Goal: Information Seeking & Learning: Learn about a topic

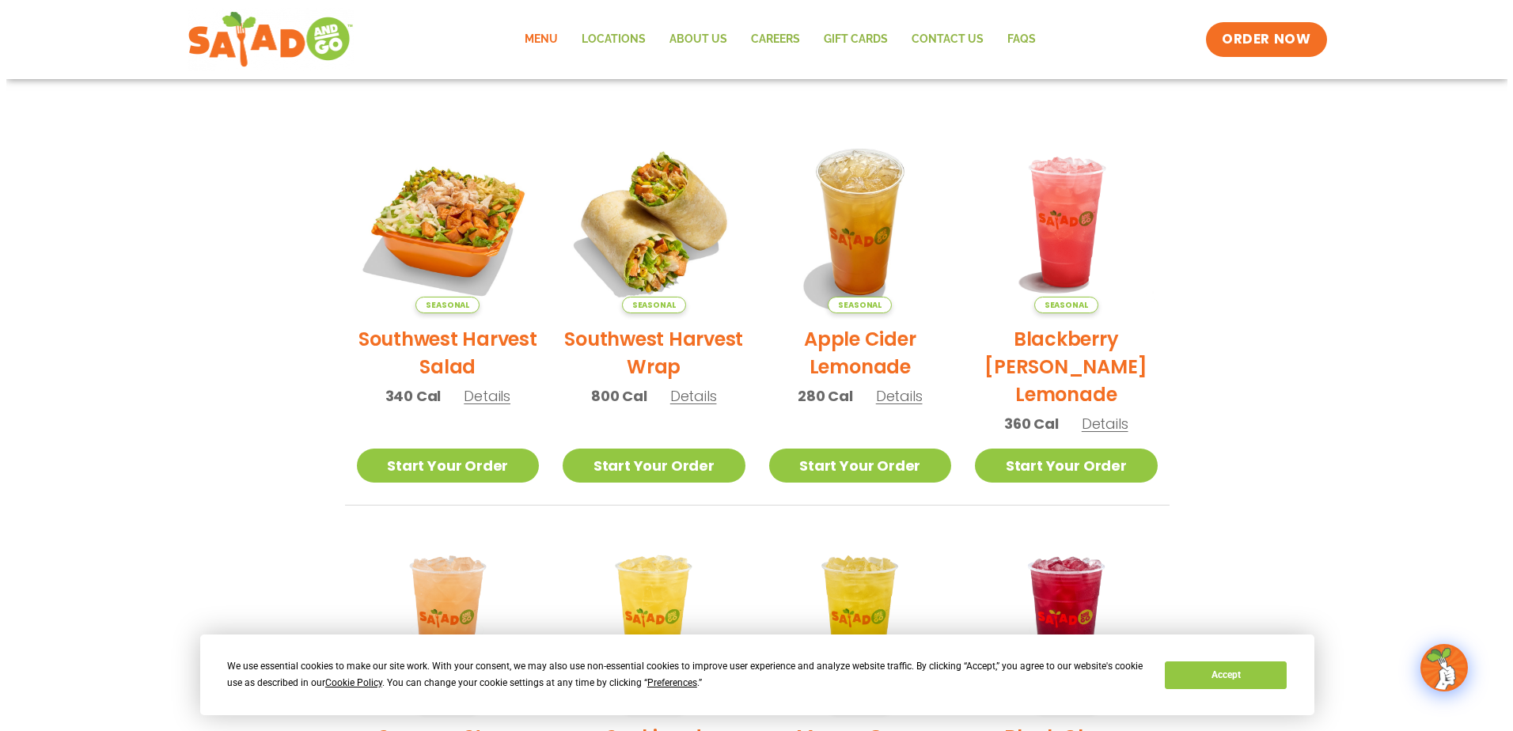
scroll to position [237, 0]
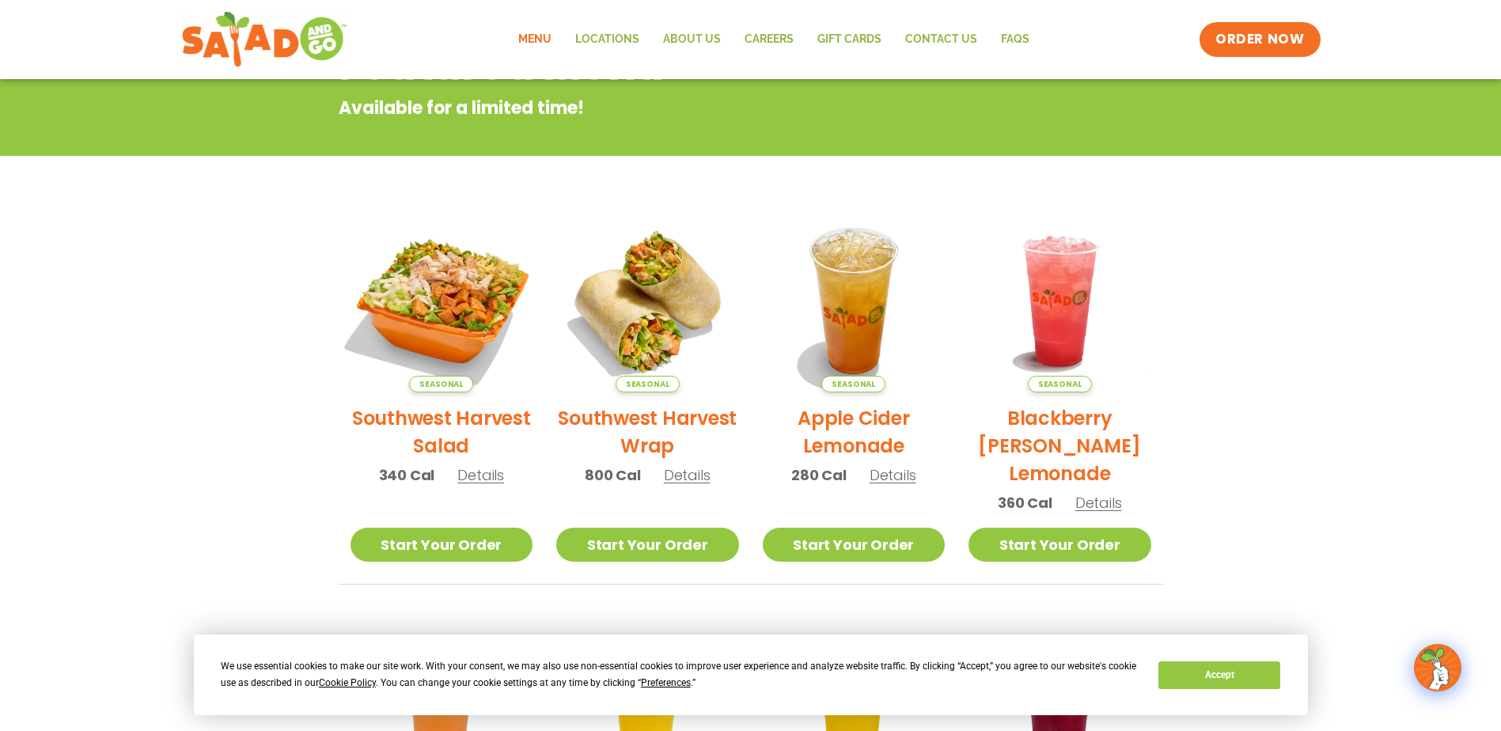
click at [480, 332] on img at bounding box center [441, 301] width 214 height 214
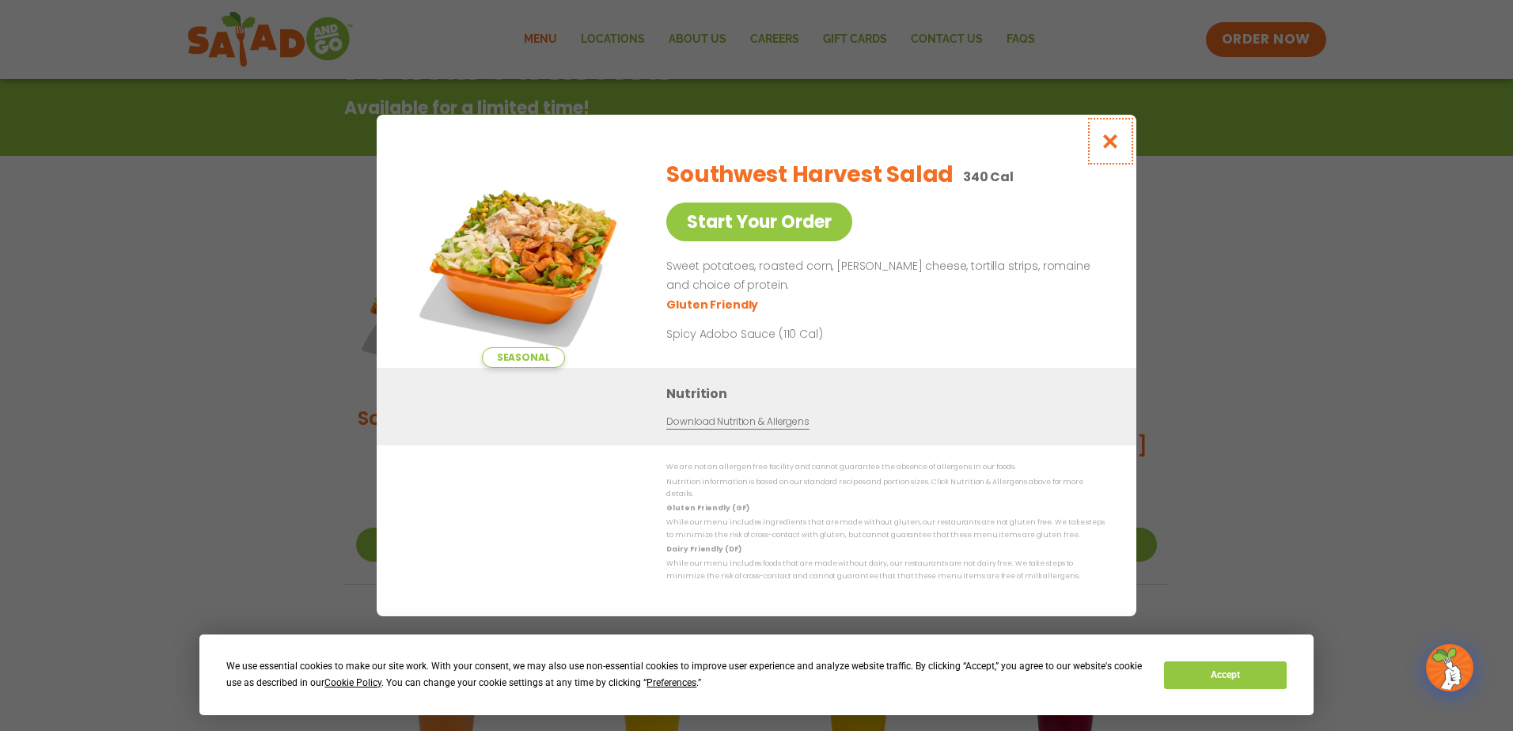
click at [1113, 157] on button "Close modal" at bounding box center [1110, 141] width 51 height 53
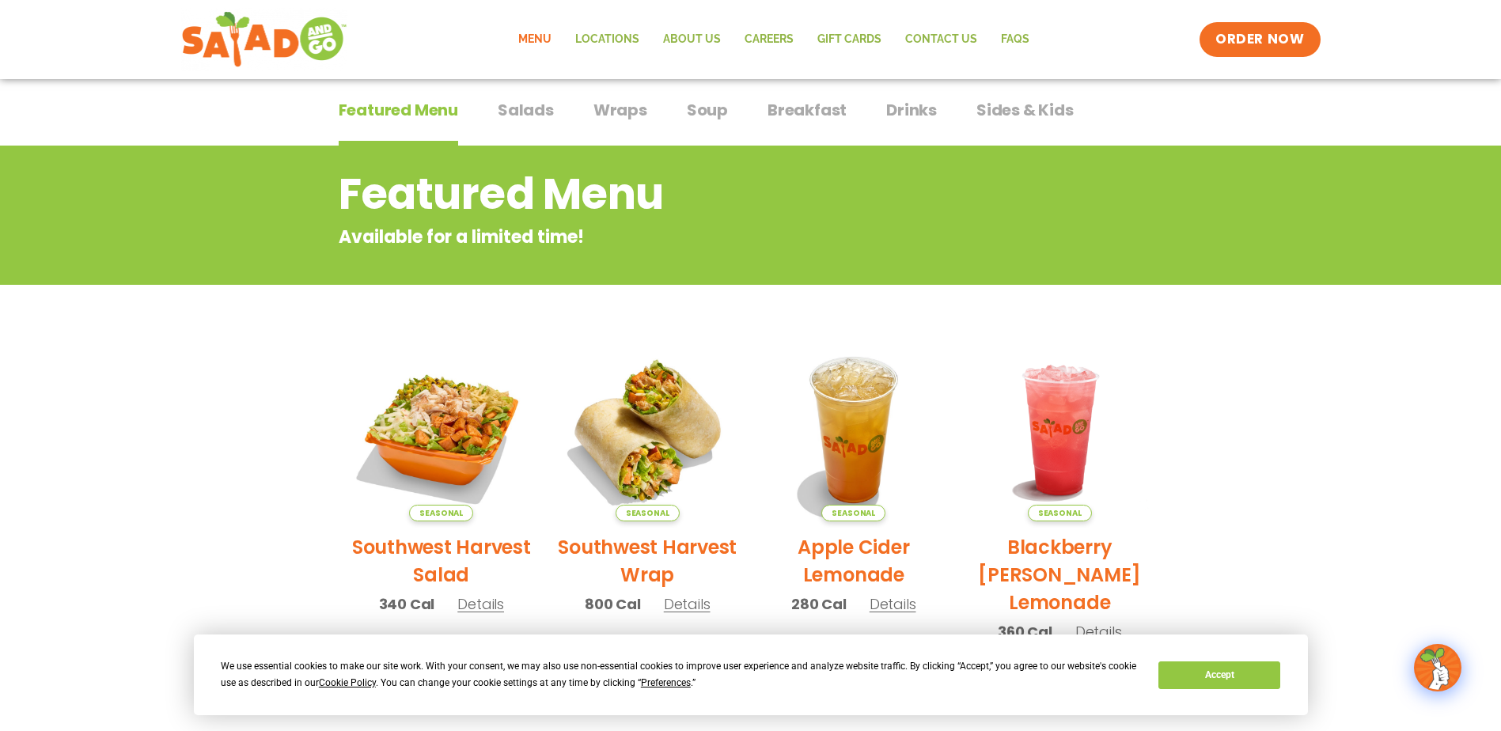
scroll to position [0, 0]
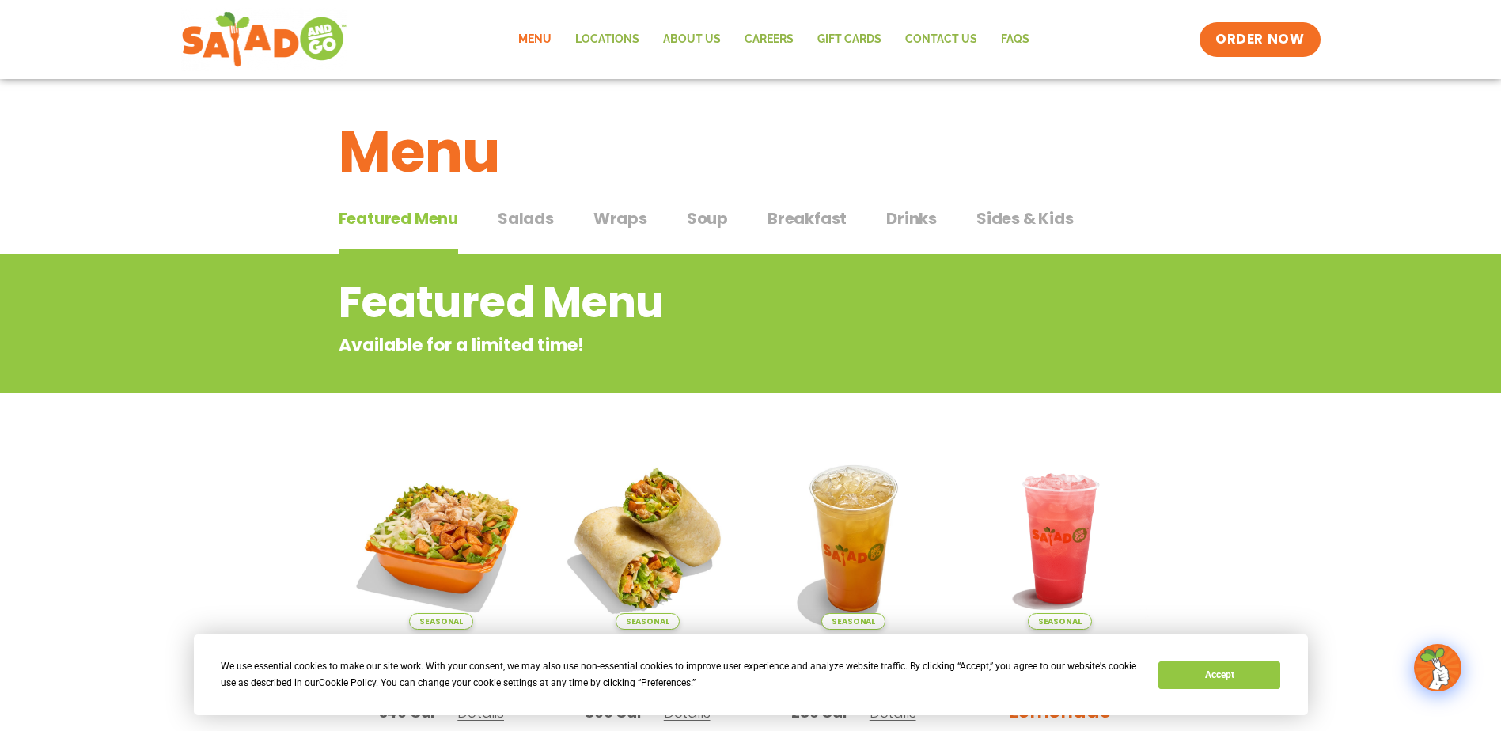
click at [517, 228] on span "Salads" at bounding box center [526, 219] width 56 height 24
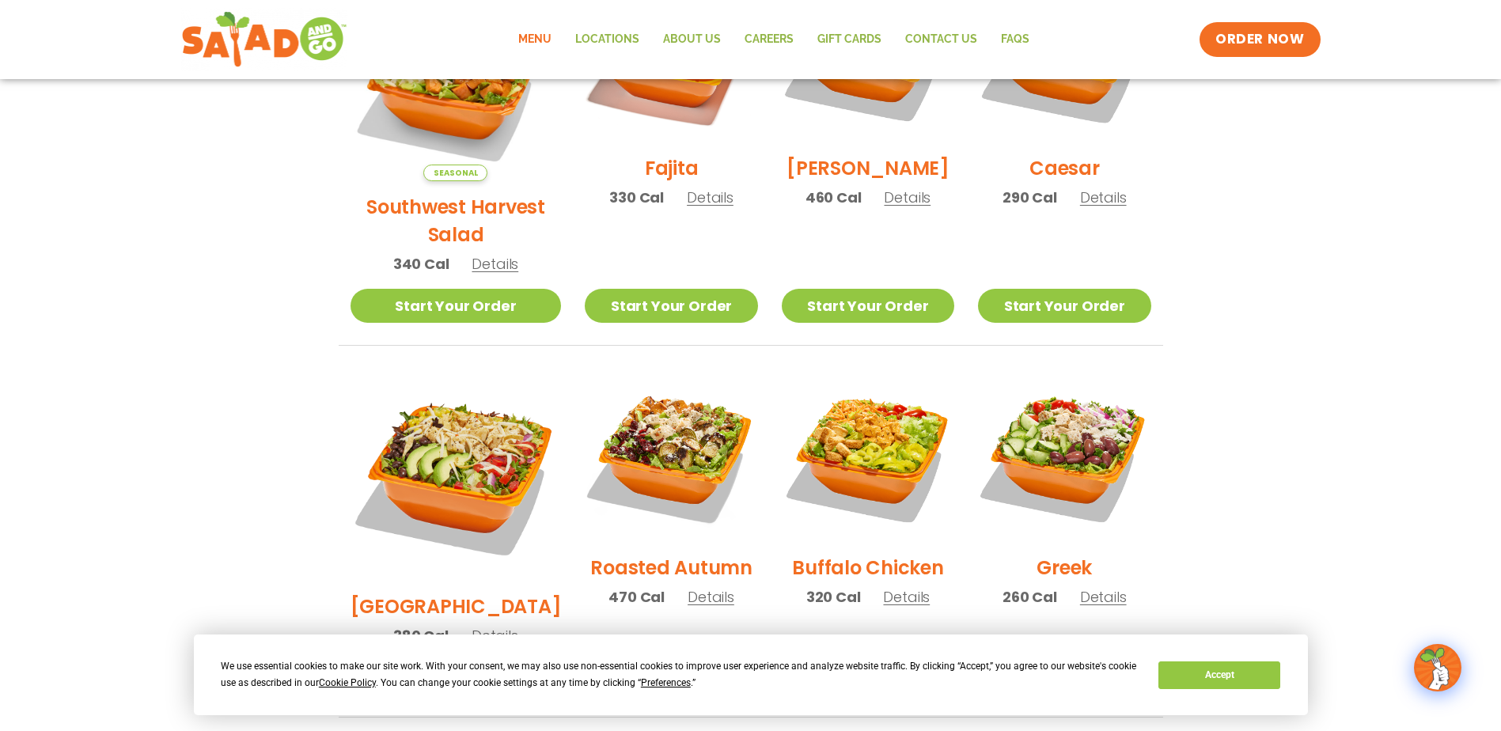
scroll to position [554, 0]
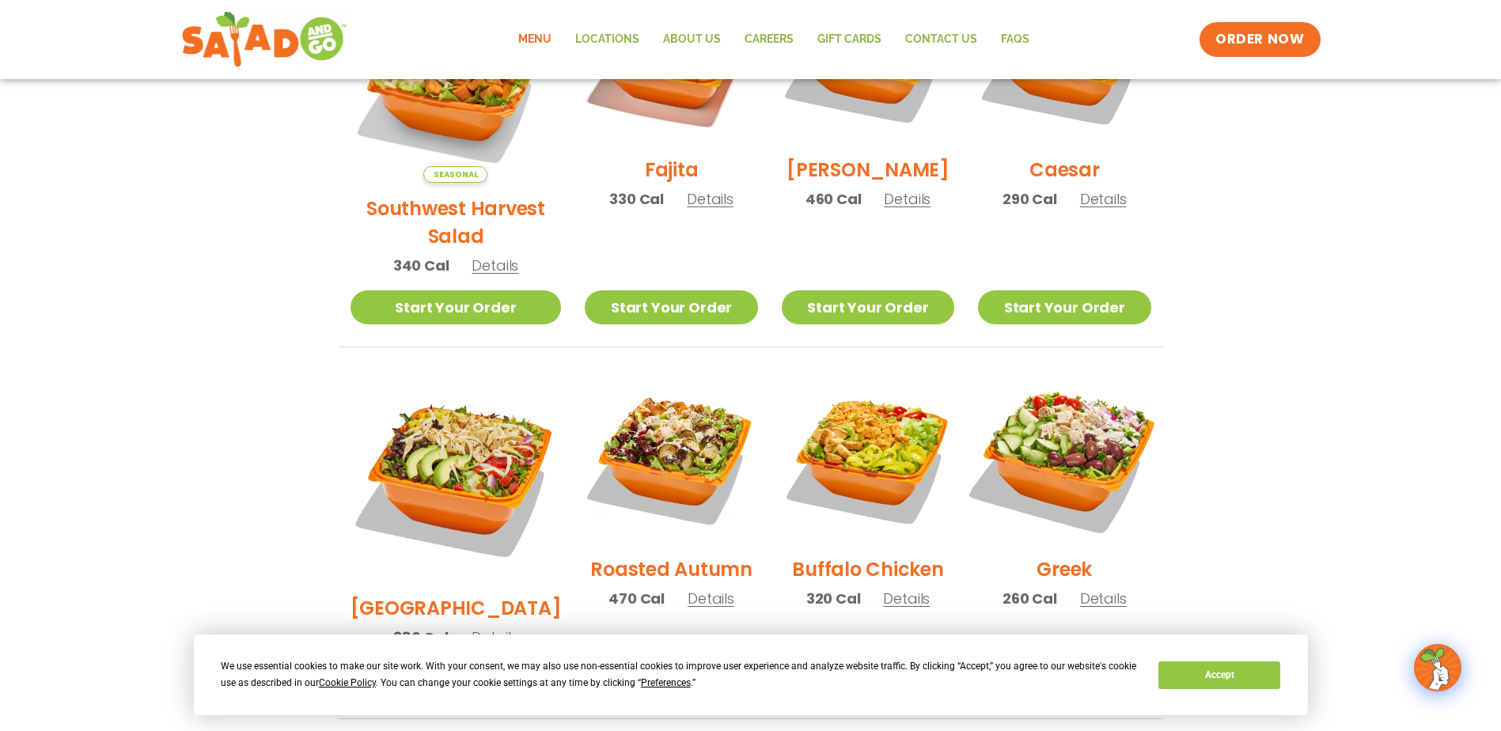
click at [1041, 417] on img at bounding box center [1064, 457] width 203 height 203
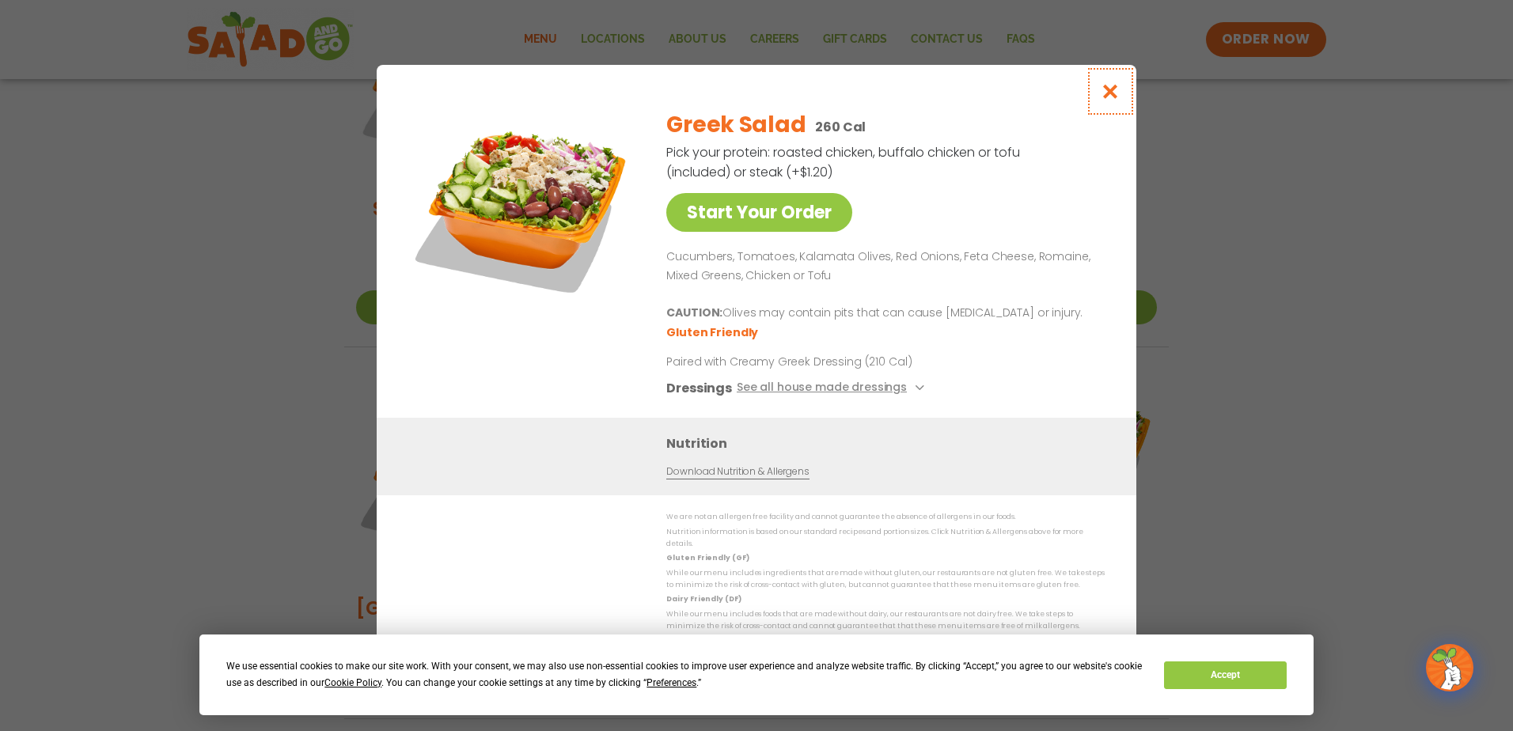
click at [1102, 100] on icon "Close modal" at bounding box center [1111, 91] width 20 height 17
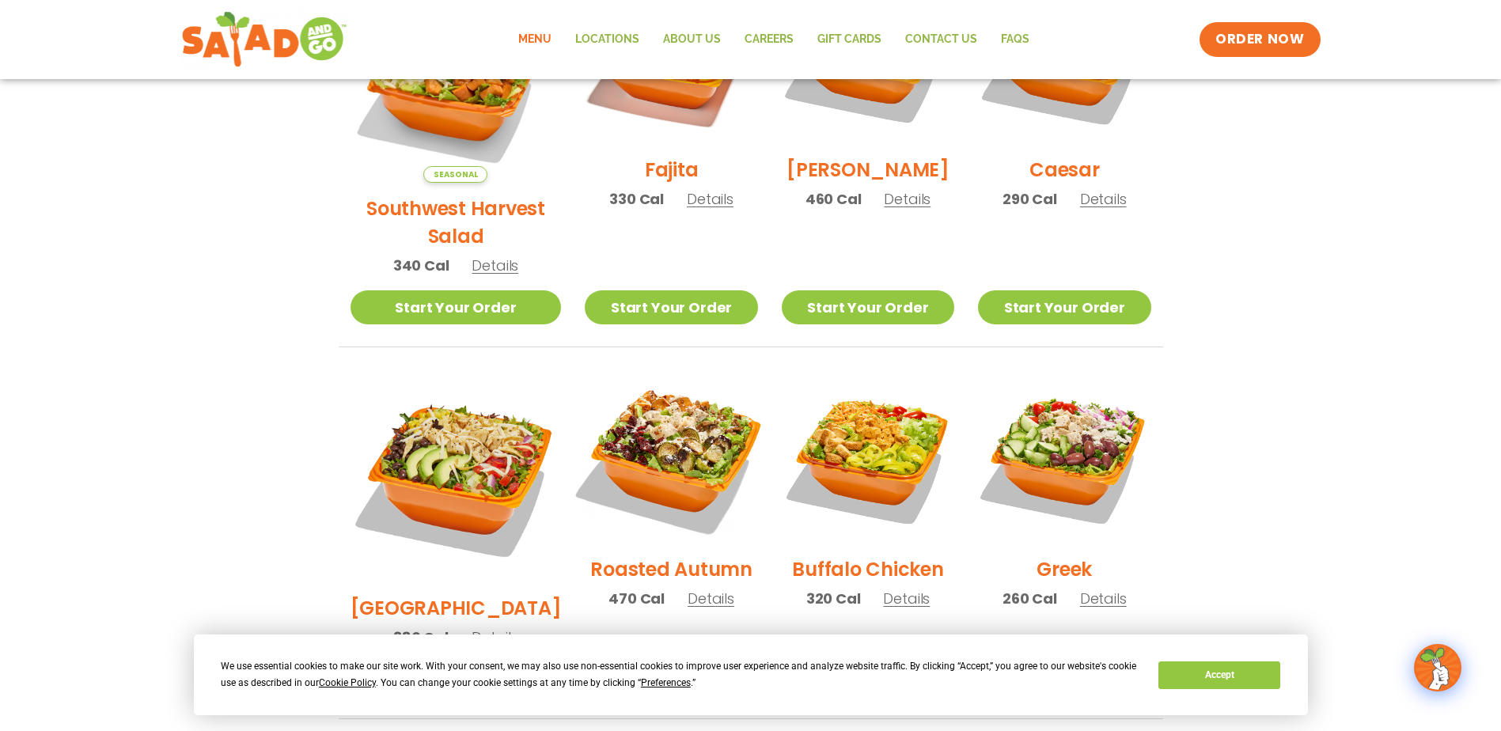
click at [624, 476] on img at bounding box center [671, 457] width 203 height 203
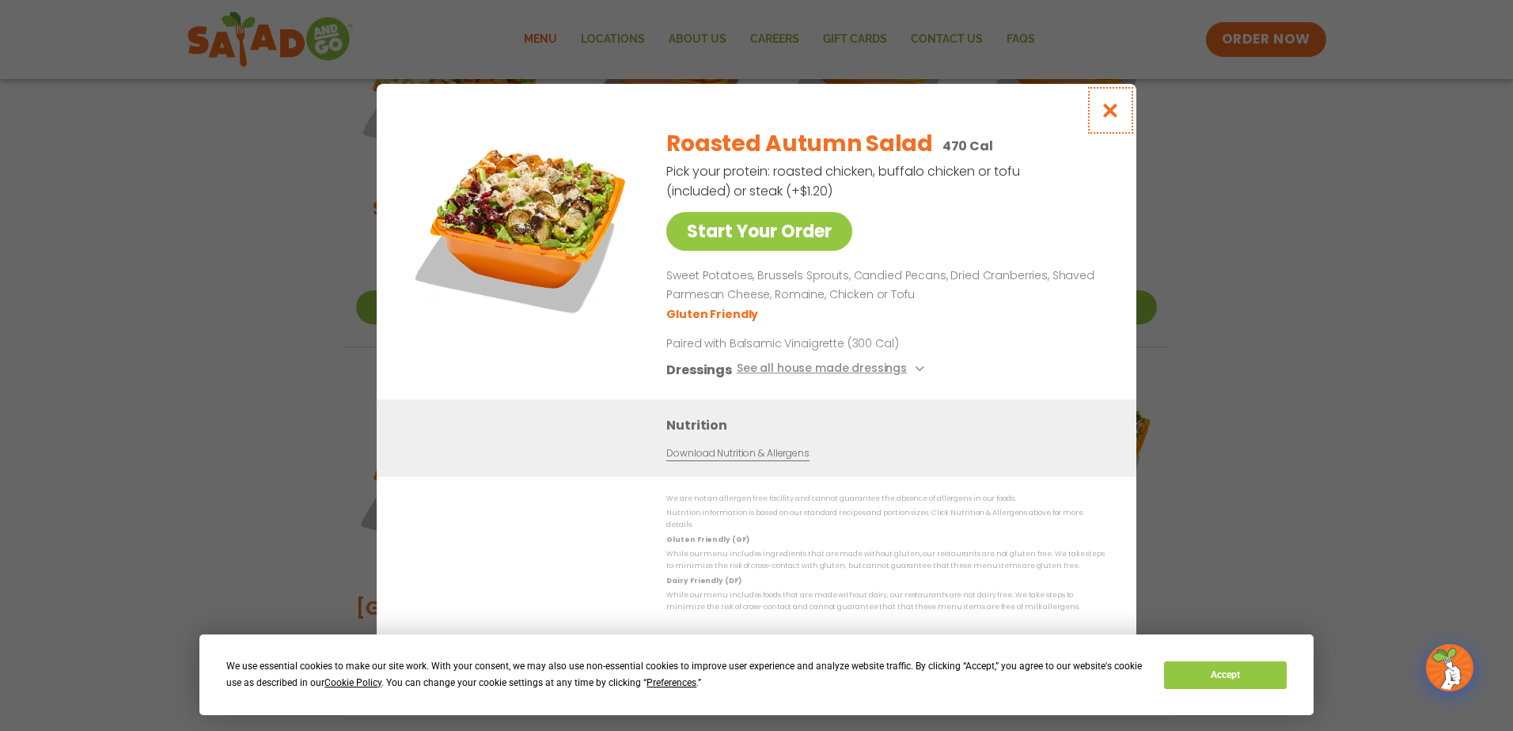
click at [1120, 117] on icon "Close modal" at bounding box center [1111, 110] width 20 height 17
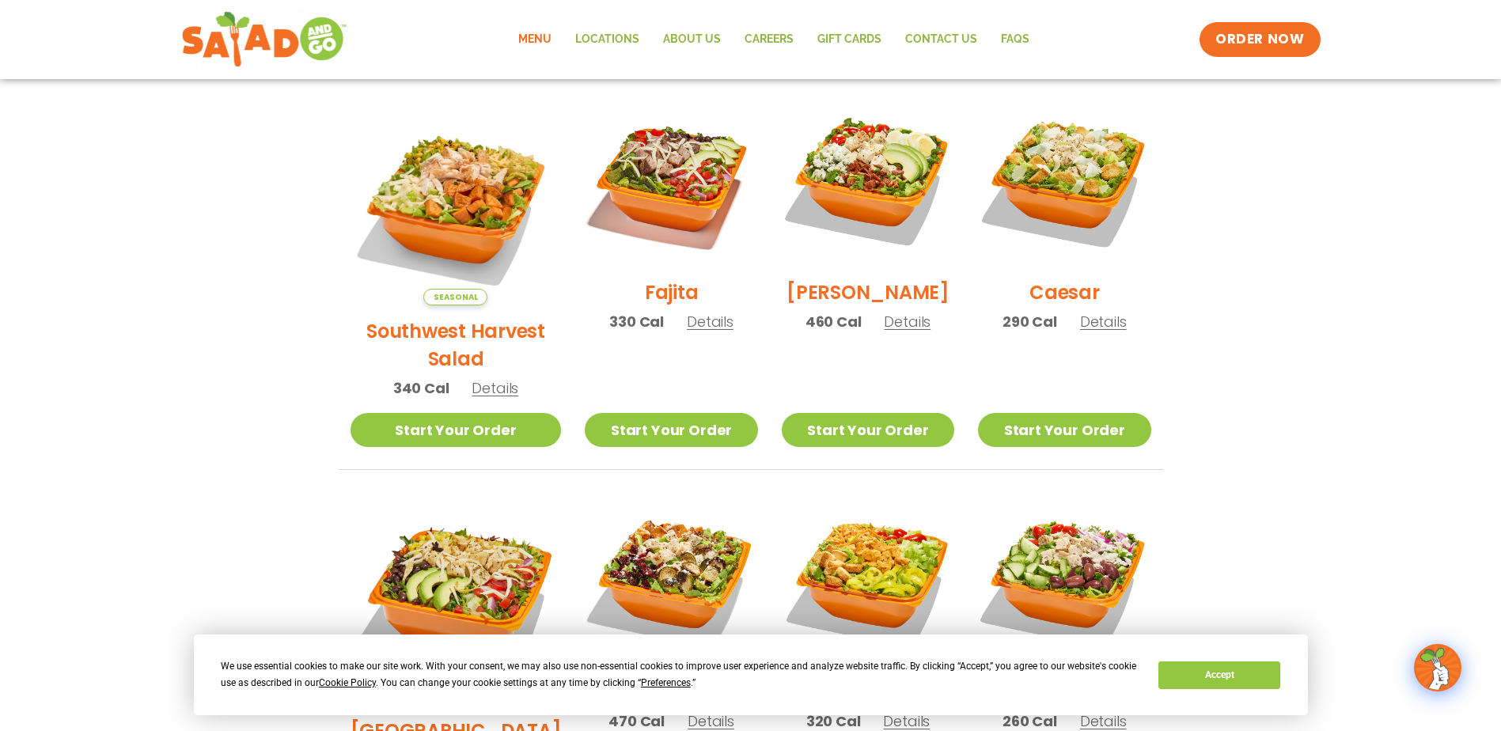
scroll to position [396, 0]
